Goal: Task Accomplishment & Management: Complete application form

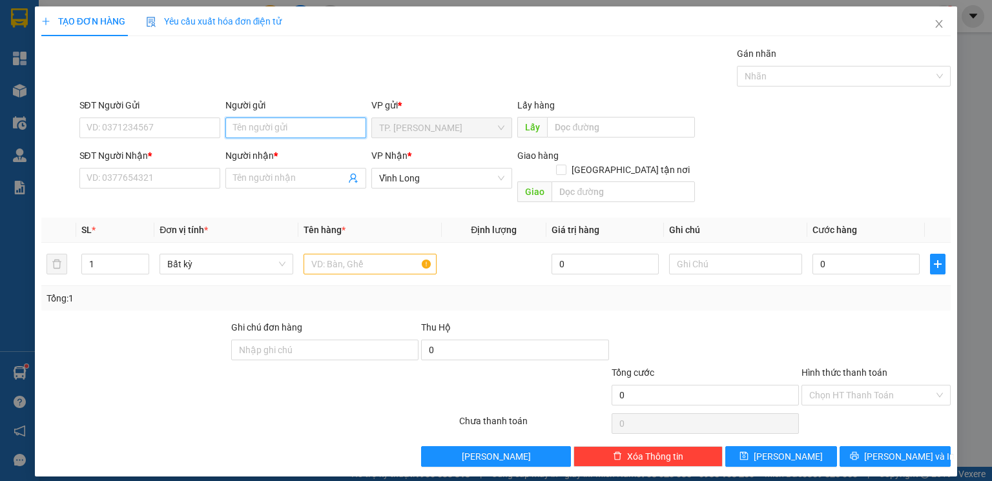
click at [249, 131] on input "Người gửi" at bounding box center [295, 128] width 141 height 21
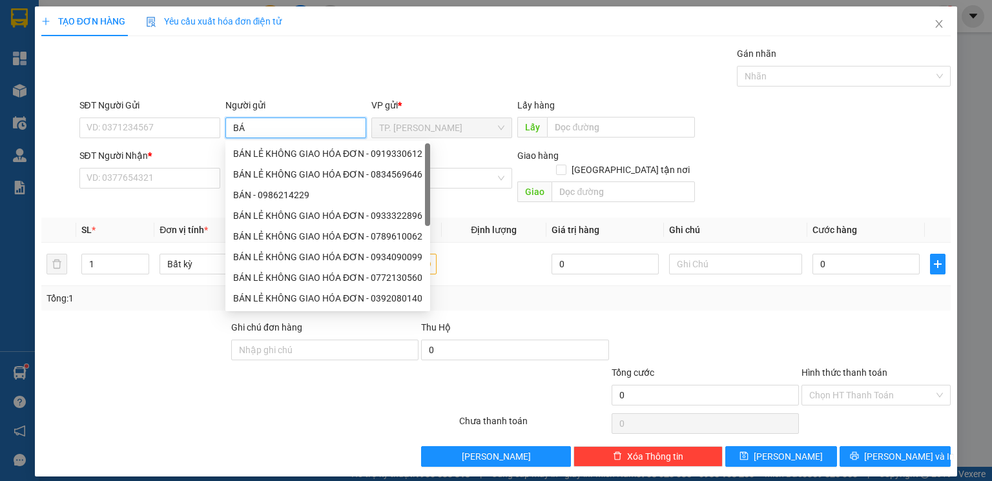
type input "BÁN"
drag, startPoint x: 269, startPoint y: 159, endPoint x: 266, endPoint y: 151, distance: 9.2
click at [269, 159] on div "BÁN LẺ KHÔNG GIAO HÓA ĐƠN - 0919330612" at bounding box center [327, 154] width 189 height 14
type input "0919330612"
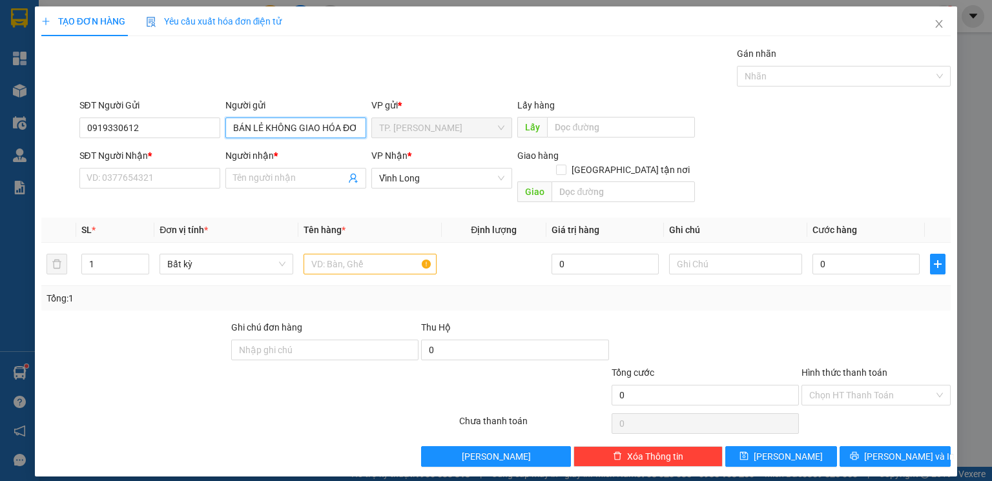
type input "BÁN LẺ KHÔNG GIAO HÓA ĐƠN"
drag, startPoint x: 67, startPoint y: 138, endPoint x: 0, endPoint y: 138, distance: 66.5
click at [0, 138] on div "TẠO ĐƠN HÀNG Yêu cầu xuất hóa đơn điện tử Transit Pickup Surcharge Ids Transit …" at bounding box center [496, 240] width 992 height 481
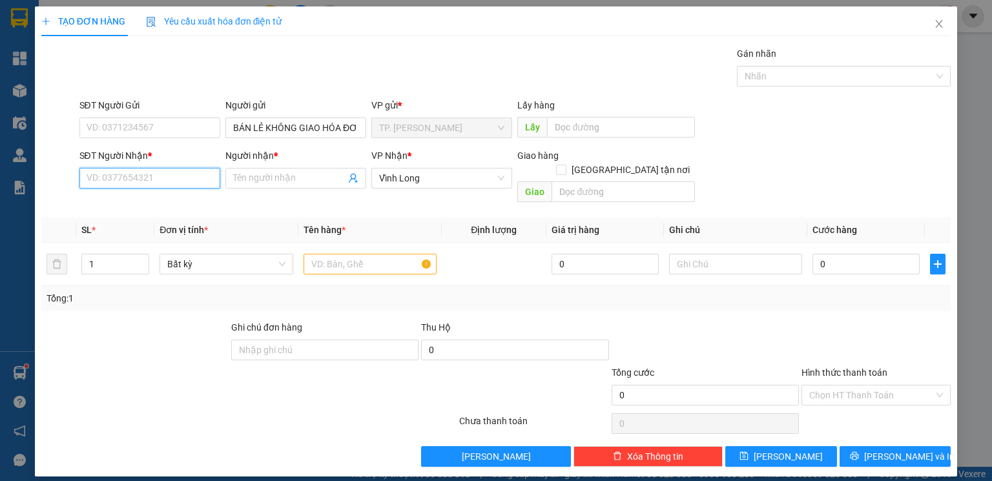
click at [118, 184] on input "SĐT Người Nhận *" at bounding box center [149, 178] width 141 height 21
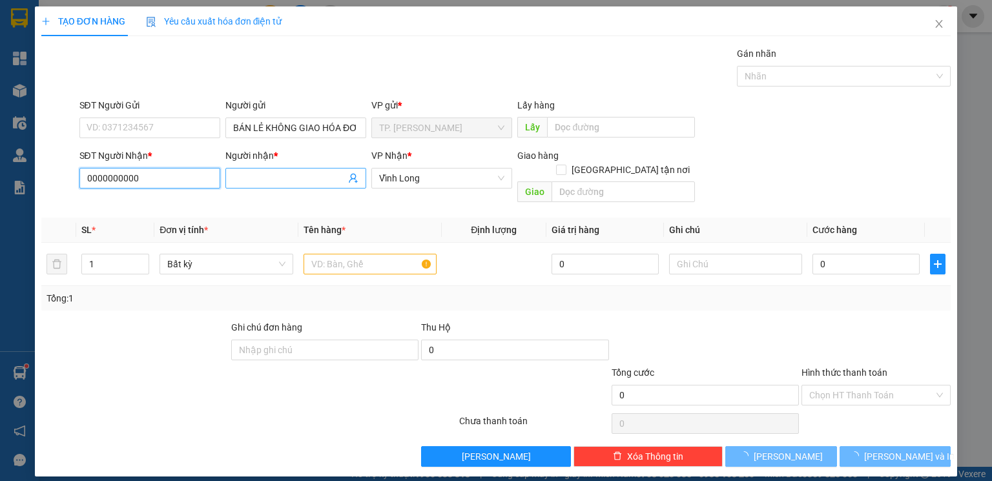
type input "0000000000"
click at [295, 175] on input "Người nhận *" at bounding box center [289, 178] width 112 height 14
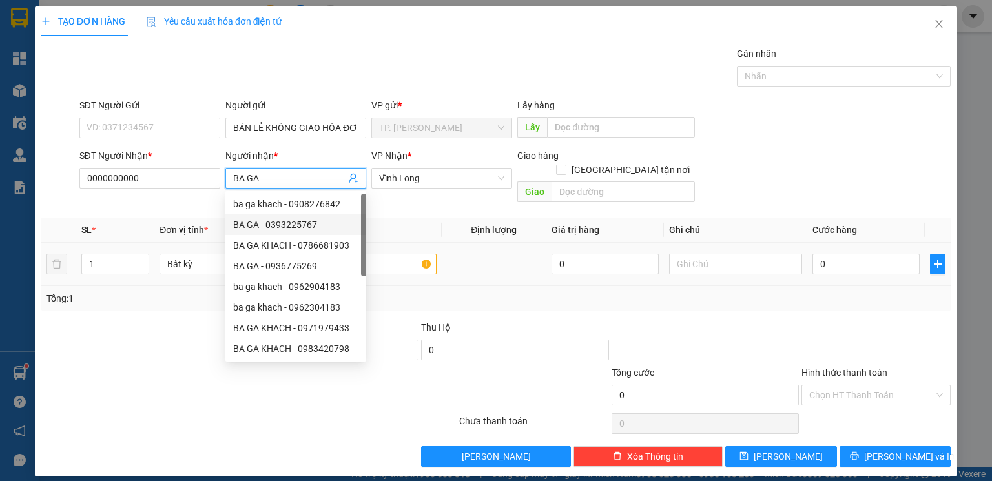
type input "BA GA"
click at [405, 258] on input "text" at bounding box center [370, 264] width 133 height 21
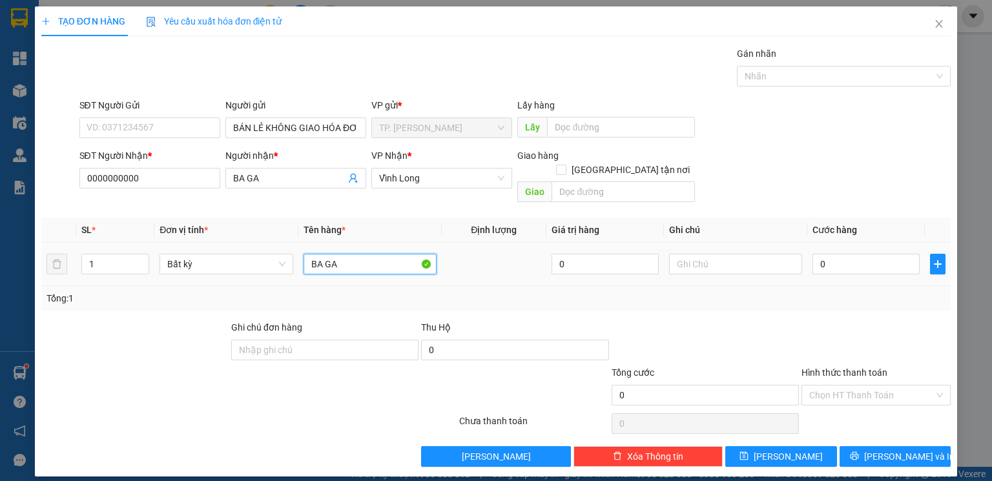
type input "BA GA"
type input "QUYEN"
click at [831, 254] on input "0" at bounding box center [866, 264] width 107 height 21
type input "4"
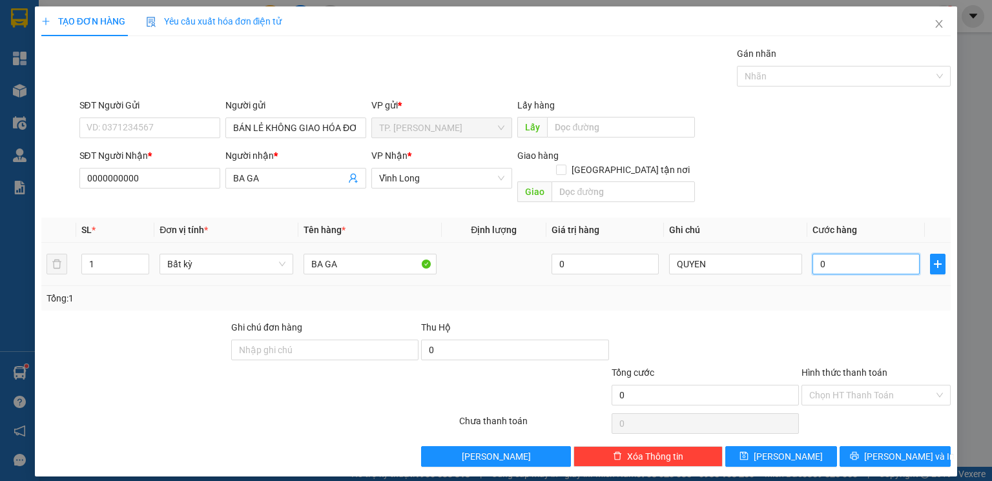
type input "4"
type input "40"
type input "40.000"
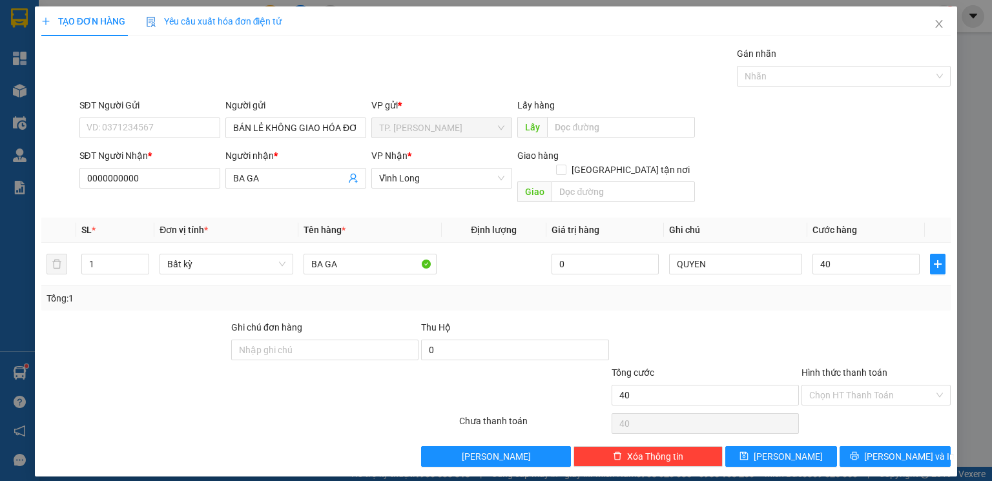
type input "40.000"
click at [868, 304] on div "Transit Pickup Surcharge Ids Transit Deliver Surcharge Ids Transit Deliver Surc…" at bounding box center [496, 257] width 910 height 421
click at [844, 386] on input "Hình thức thanh toán" at bounding box center [871, 395] width 125 height 19
click at [841, 400] on div "Tại văn phòng" at bounding box center [876, 407] width 134 height 14
type input "0"
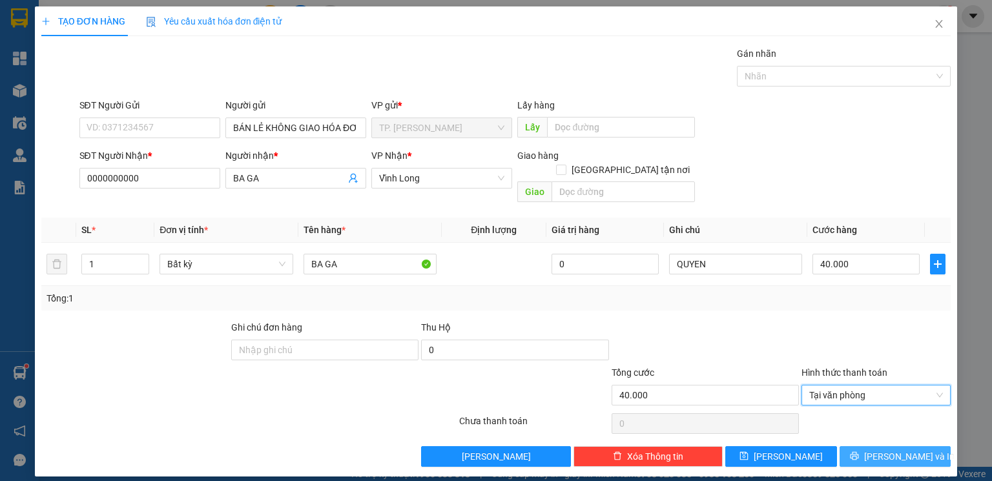
click at [910, 450] on span "[PERSON_NAME] và In" at bounding box center [909, 457] width 90 height 14
